Goal: Task Accomplishment & Management: Complete application form

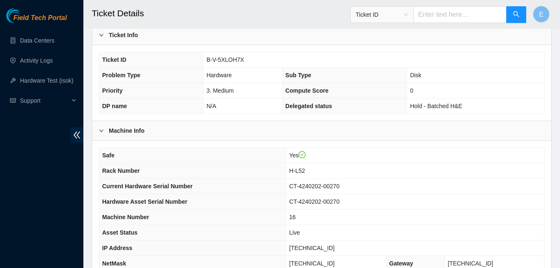
scroll to position [298, 0]
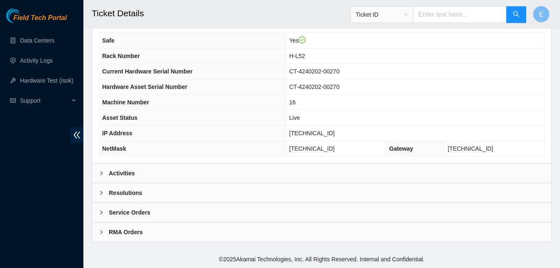
click at [128, 173] on b "Activities" at bounding box center [122, 172] width 26 height 9
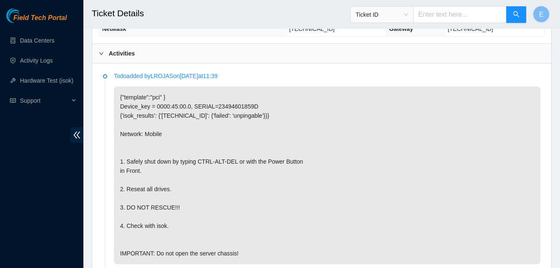
scroll to position [421, 0]
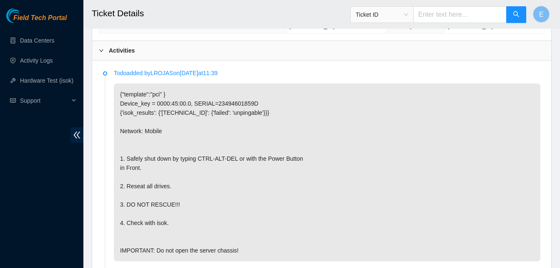
click at [128, 173] on p "{"template":"pci" } Device_key = 0000:45:00.0, SERIAL=23494601859D {'isok_resul…" at bounding box center [327, 172] width 426 height 178
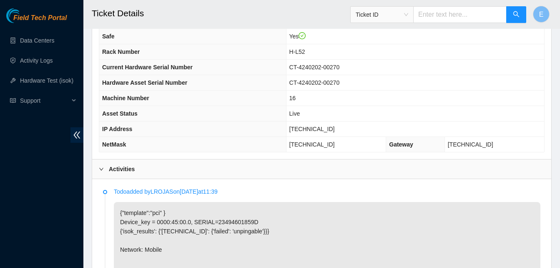
scroll to position [302, 0]
drag, startPoint x: 304, startPoint y: 129, endPoint x: 336, endPoint y: 132, distance: 32.2
click at [336, 132] on td "[TECHNICAL_ID]" at bounding box center [415, 129] width 258 height 15
copy span "[TECHNICAL_ID]"
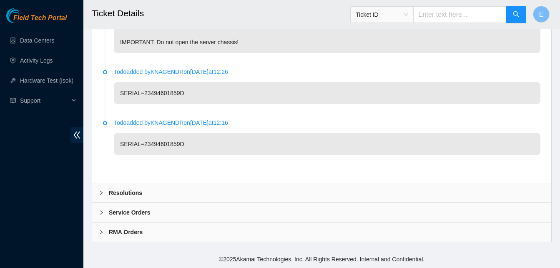
scroll to position [638, 0]
click at [131, 193] on b "Resolutions" at bounding box center [125, 192] width 33 height 9
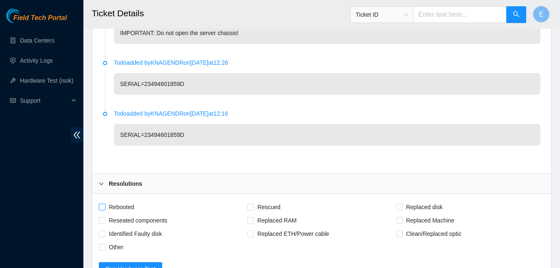
click at [102, 210] on span at bounding box center [102, 206] width 7 height 7
click at [102, 209] on input "Rebooted" at bounding box center [102, 206] width 6 height 6
checkbox input "true"
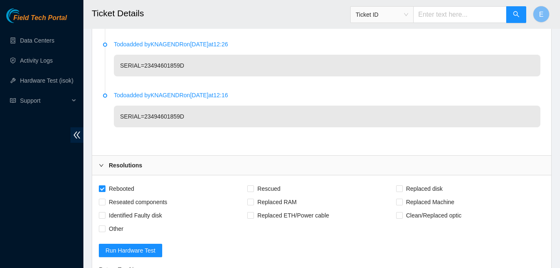
scroll to position [657, 0]
click at [103, 204] on input "Reseated components" at bounding box center [102, 201] width 6 height 6
checkbox input "true"
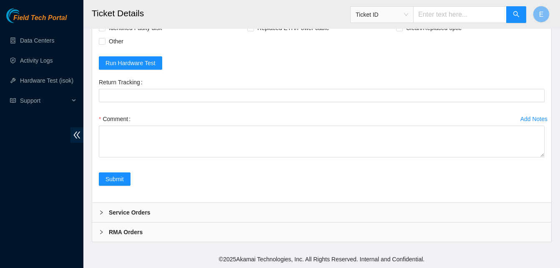
scroll to position [853, 0]
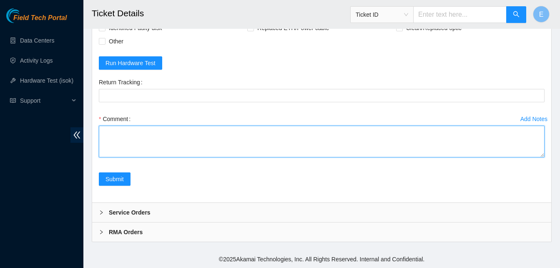
click at [122, 129] on textarea "Comment" at bounding box center [322, 141] width 446 height 32
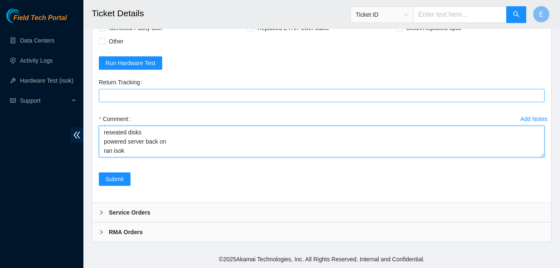
paste textarea "346686 [DATE] 11:19:35 [TECHNICAL_ID] COMPLETE Result Detail Message Ticket ID …"
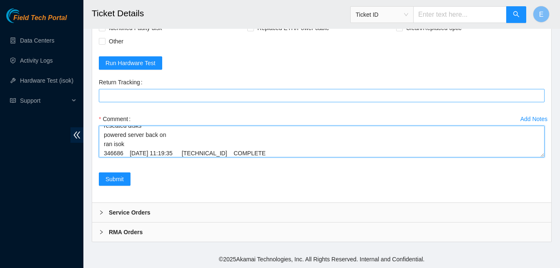
type textarea "verify rack and server verify sn powered down server reseated disks powered ser…"
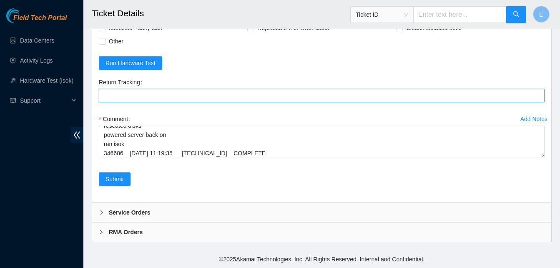
scroll to position [71, 0]
click at [140, 97] on Tracking "Return Tracking" at bounding box center [322, 95] width 446 height 13
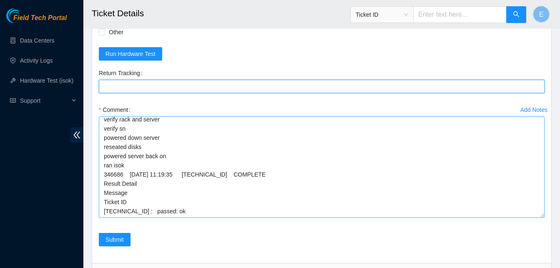
scroll to position [0, 0]
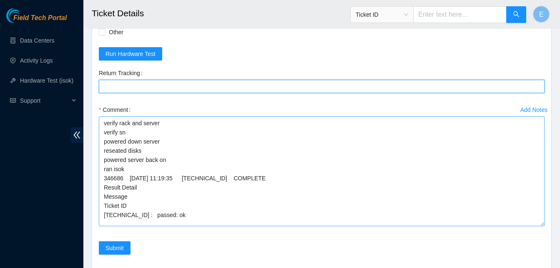
drag, startPoint x: 541, startPoint y: 154, endPoint x: 529, endPoint y: 232, distance: 78.9
click at [529, 226] on textarea "verify rack and server verify sn powered down server reseated disks powered ser…" at bounding box center [322, 171] width 446 height 110
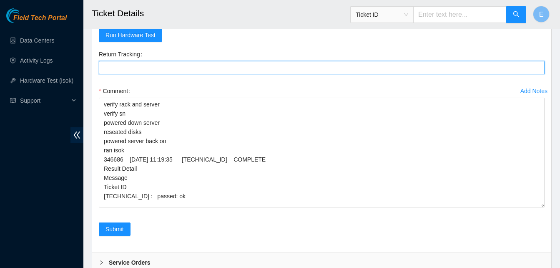
scroll to position [931, 0]
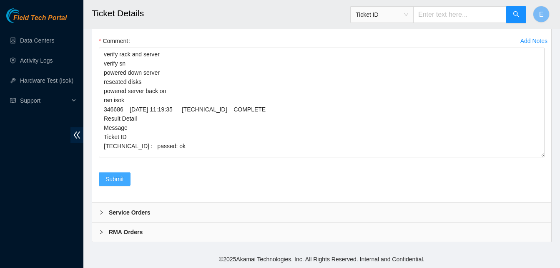
click at [109, 176] on span "Submit" at bounding box center [114, 178] width 18 height 9
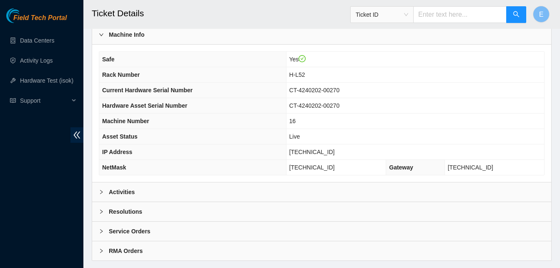
scroll to position [298, 0]
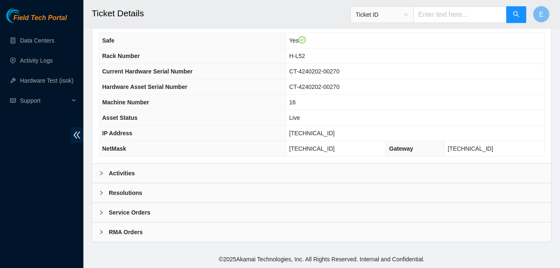
click at [121, 175] on b "Activities" at bounding box center [122, 172] width 26 height 9
